Goal: Information Seeking & Learning: Find specific fact

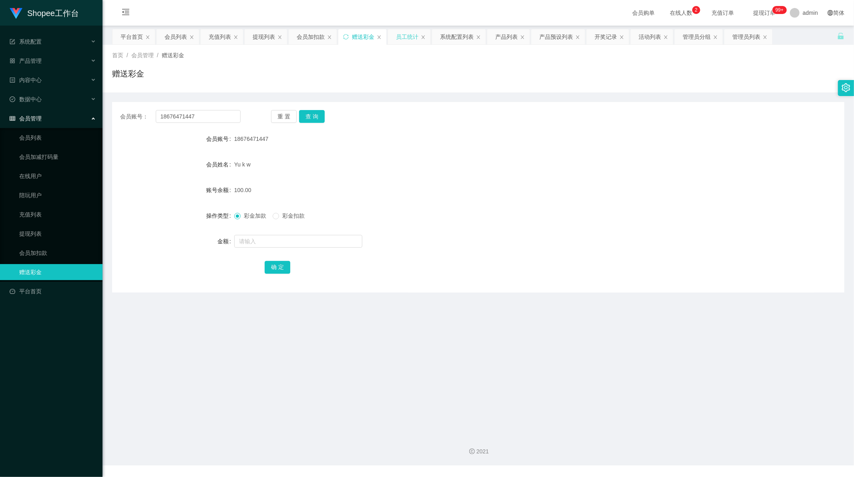
click at [409, 34] on div "员工统计" at bounding box center [407, 36] width 22 height 15
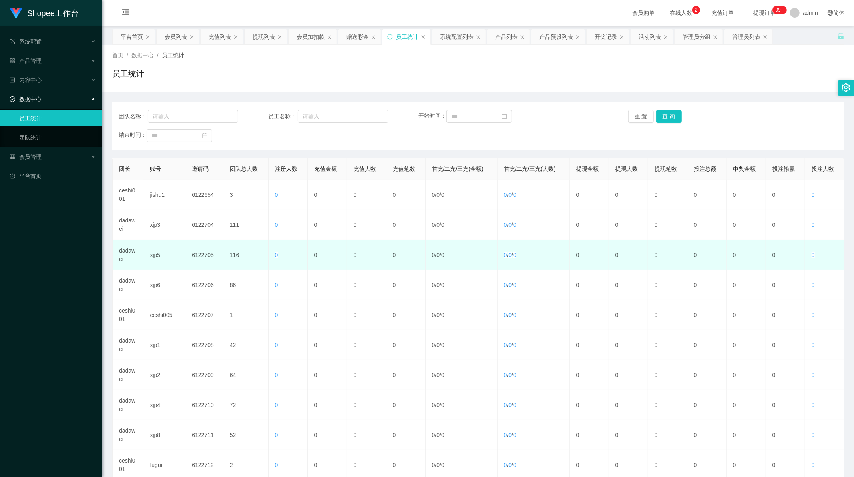
click at [126, 250] on td "dadawei" at bounding box center [127, 255] width 31 height 30
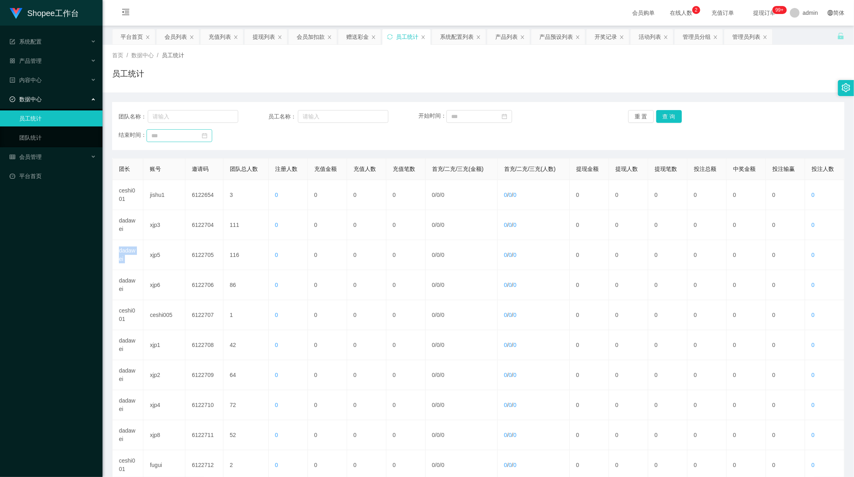
drag, startPoint x: 126, startPoint y: 250, endPoint x: 175, endPoint y: 140, distance: 120.2
click at [126, 248] on td "dadawei" at bounding box center [127, 255] width 31 height 30
copy td "dadawei"
drag, startPoint x: 184, startPoint y: 118, endPoint x: 260, endPoint y: 104, distance: 77.8
click at [184, 118] on input "text" at bounding box center [193, 116] width 90 height 13
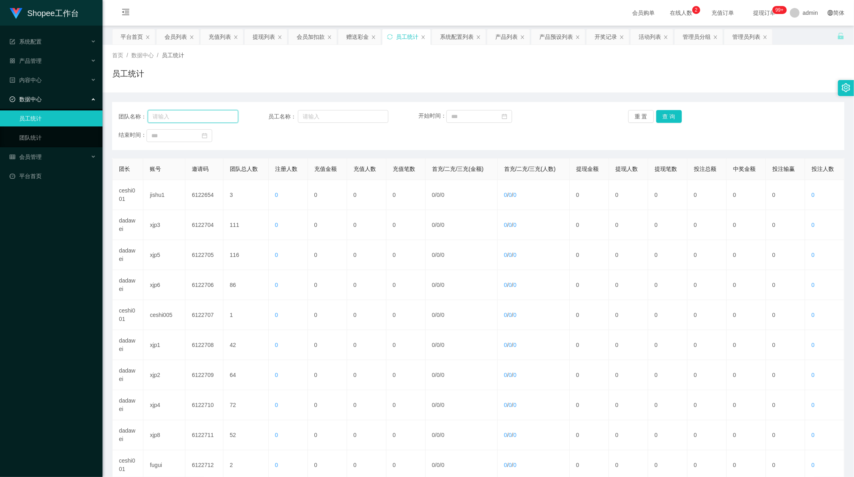
paste input "dadawei"
type input "dadawei"
click at [646, 114] on button "重 置" at bounding box center [641, 116] width 26 height 13
click at [665, 117] on button "查 询" at bounding box center [669, 116] width 26 height 13
drag, startPoint x: 188, startPoint y: 116, endPoint x: 208, endPoint y: 115, distance: 20.4
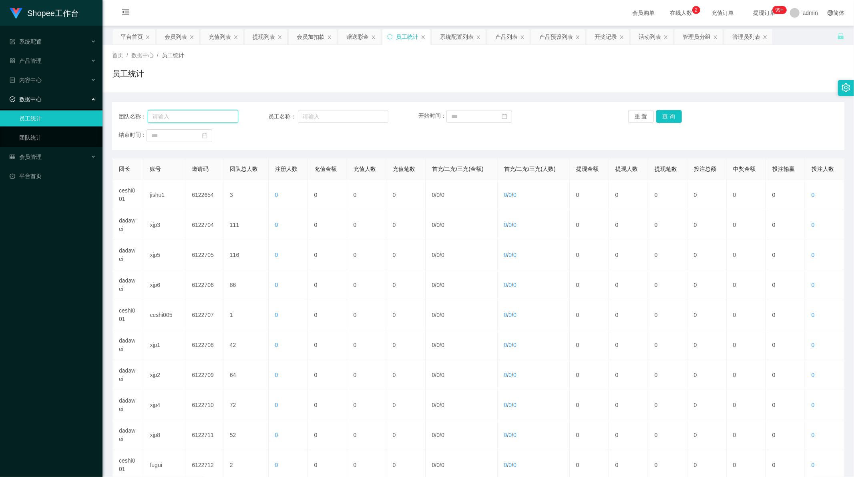
click at [188, 116] on input "text" at bounding box center [193, 116] width 90 height 13
paste input "dadawei"
type input "dadawei"
click at [659, 118] on button "查 询" at bounding box center [669, 116] width 26 height 13
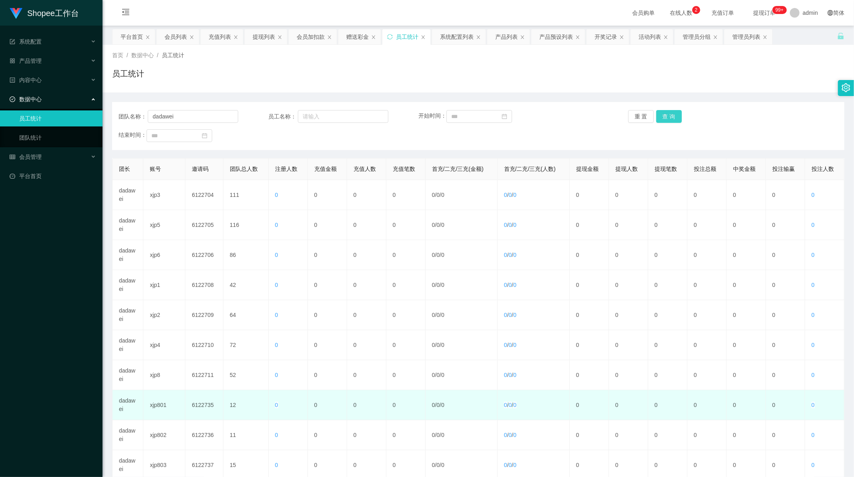
scroll to position [76, 0]
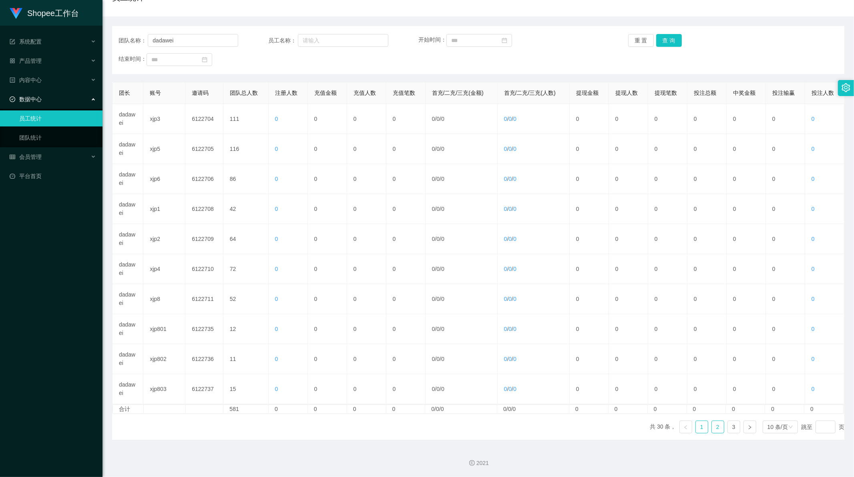
click at [711, 430] on link "2" at bounding box center [717, 427] width 12 height 12
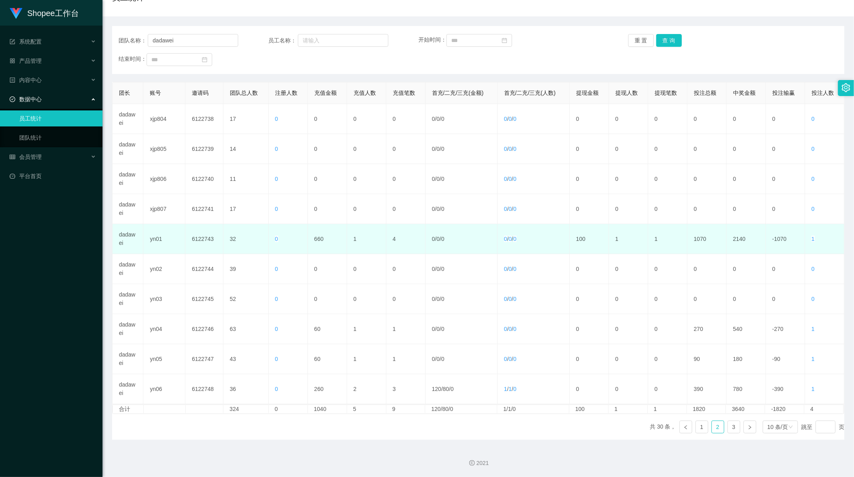
click at [318, 238] on td "660" at bounding box center [327, 239] width 39 height 30
copy td "660"
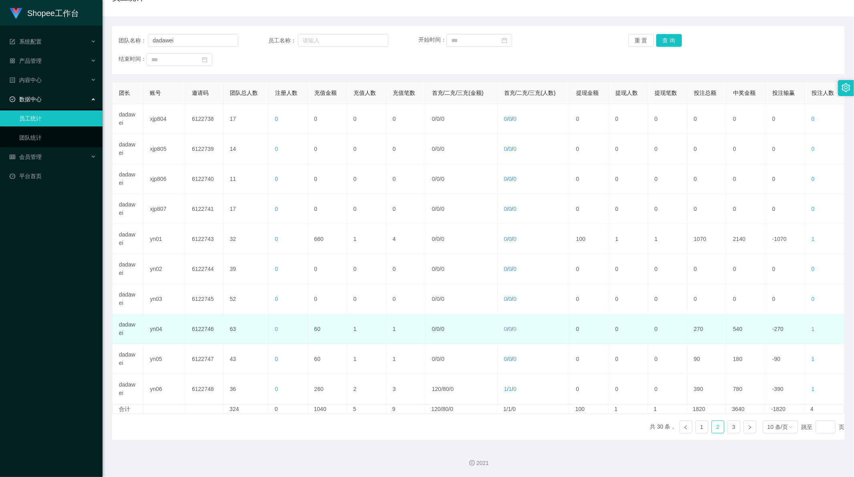
click at [315, 328] on td "60" at bounding box center [327, 329] width 39 height 30
copy td "60"
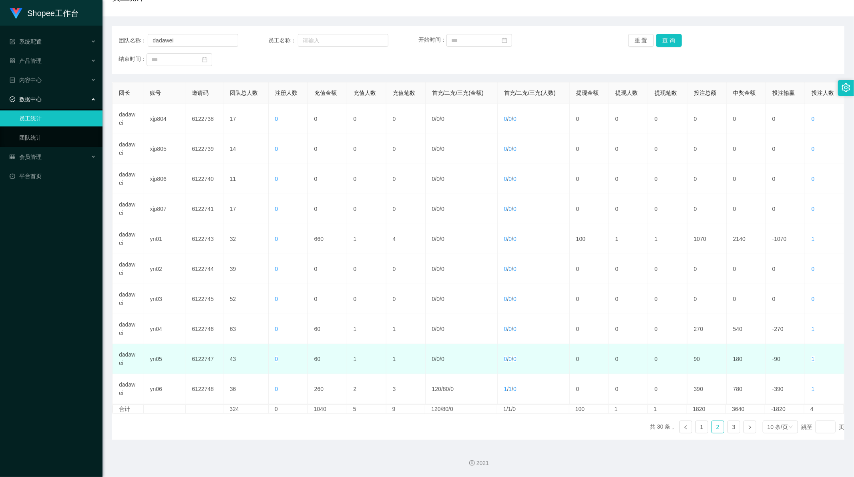
click at [317, 360] on td "60" at bounding box center [327, 359] width 39 height 30
copy td "60"
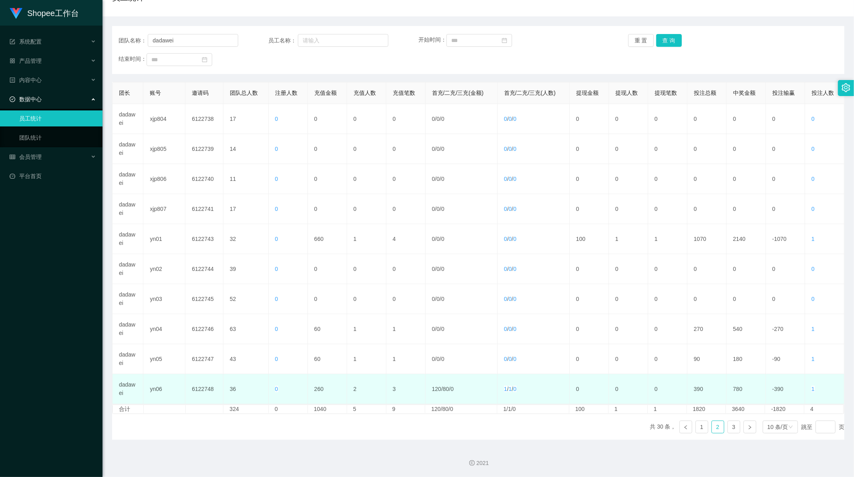
click at [317, 387] on td "260" at bounding box center [327, 389] width 39 height 30
copy td "260"
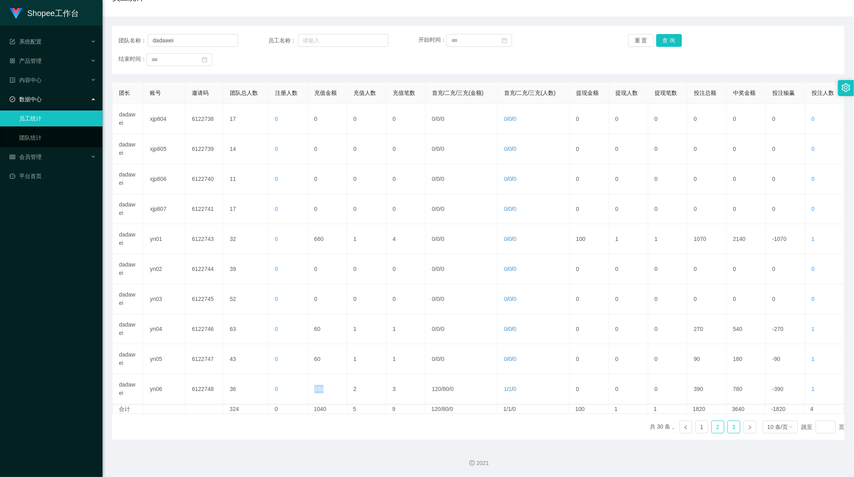
click at [727, 425] on link "3" at bounding box center [733, 427] width 12 height 12
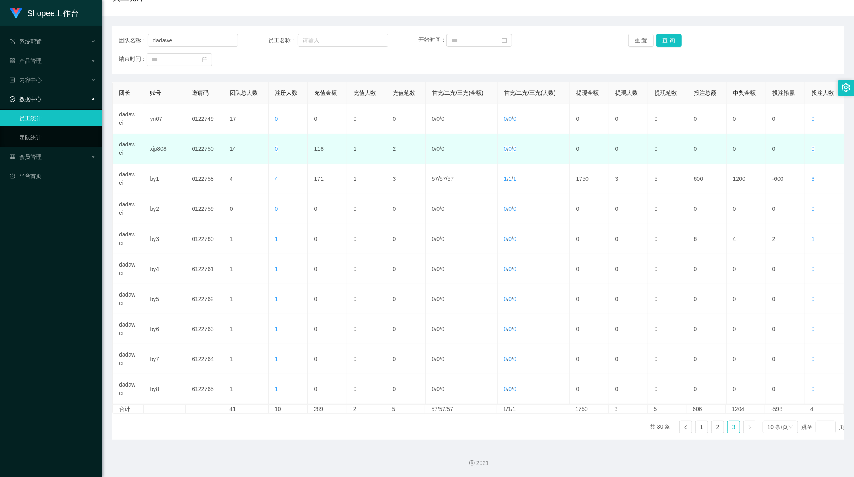
click at [316, 147] on td "118" at bounding box center [327, 149] width 39 height 30
copy td "118"
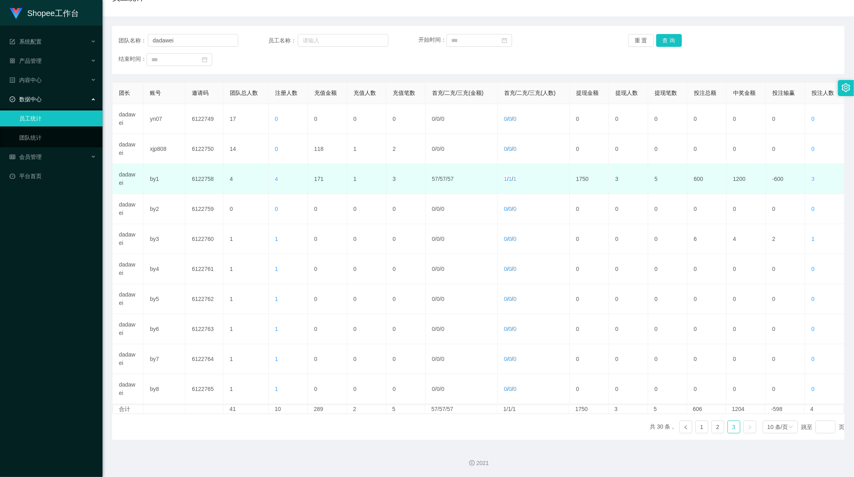
click at [315, 182] on td "171" at bounding box center [327, 179] width 39 height 30
copy td "171"
